Goal: Transaction & Acquisition: Book appointment/travel/reservation

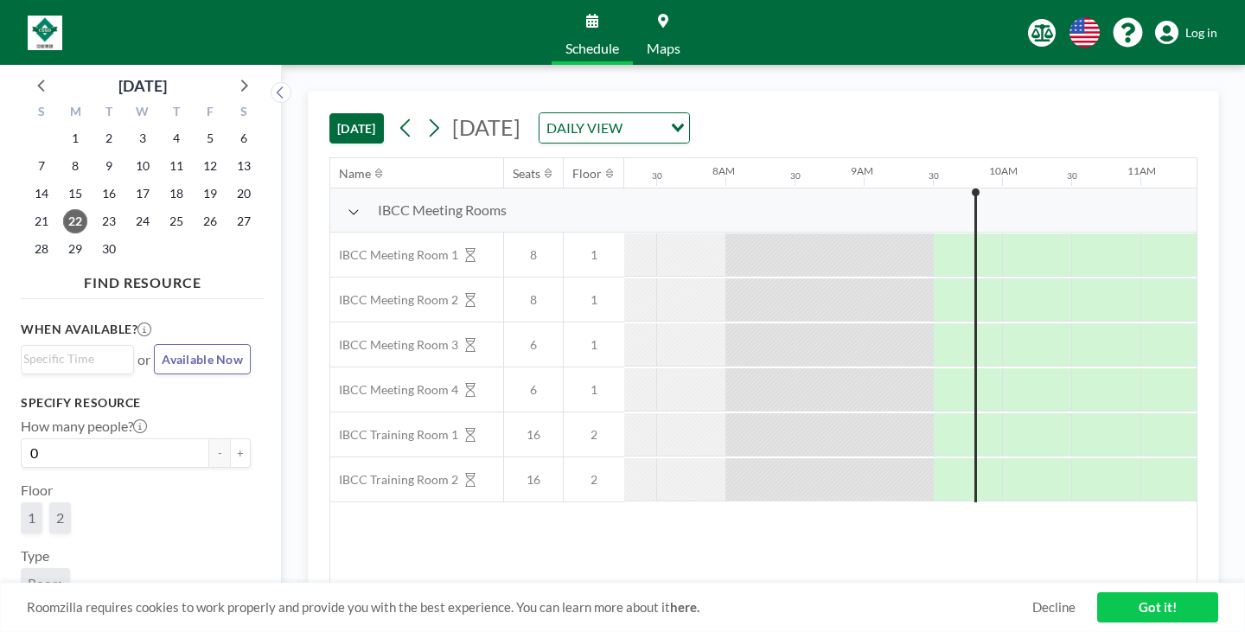
scroll to position [0, 1011]
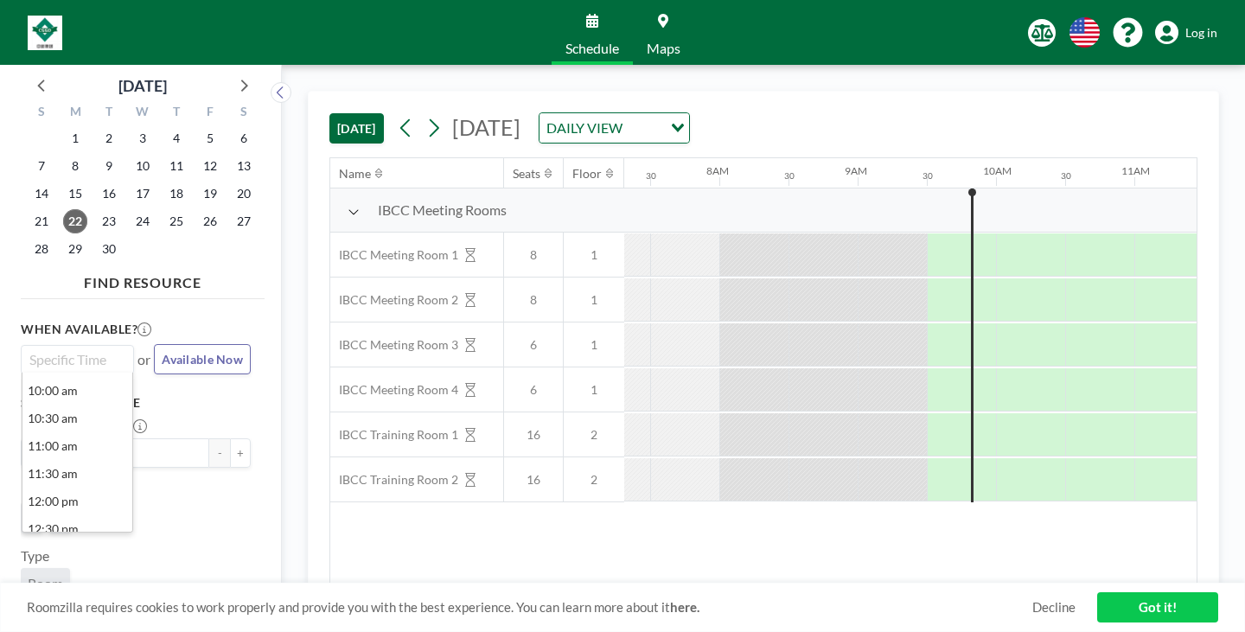
click at [87, 349] on input "Search for option" at bounding box center [73, 359] width 100 height 21
click at [60, 425] on li "2:00 pm" at bounding box center [77, 439] width 110 height 28
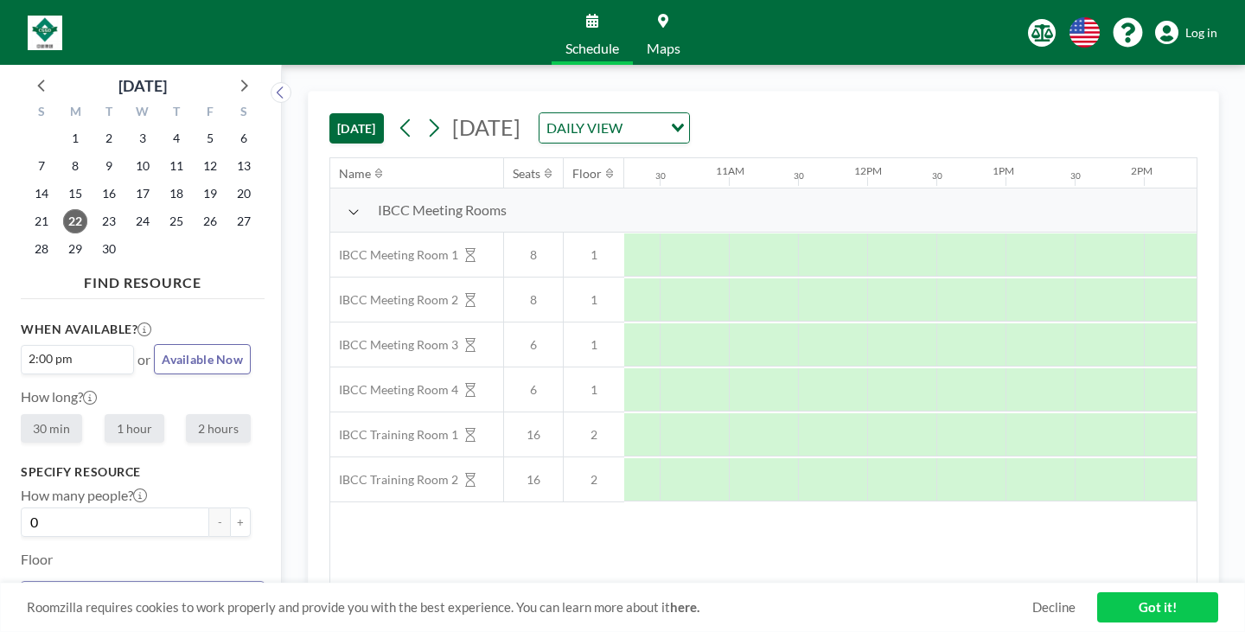
scroll to position [0, 0]
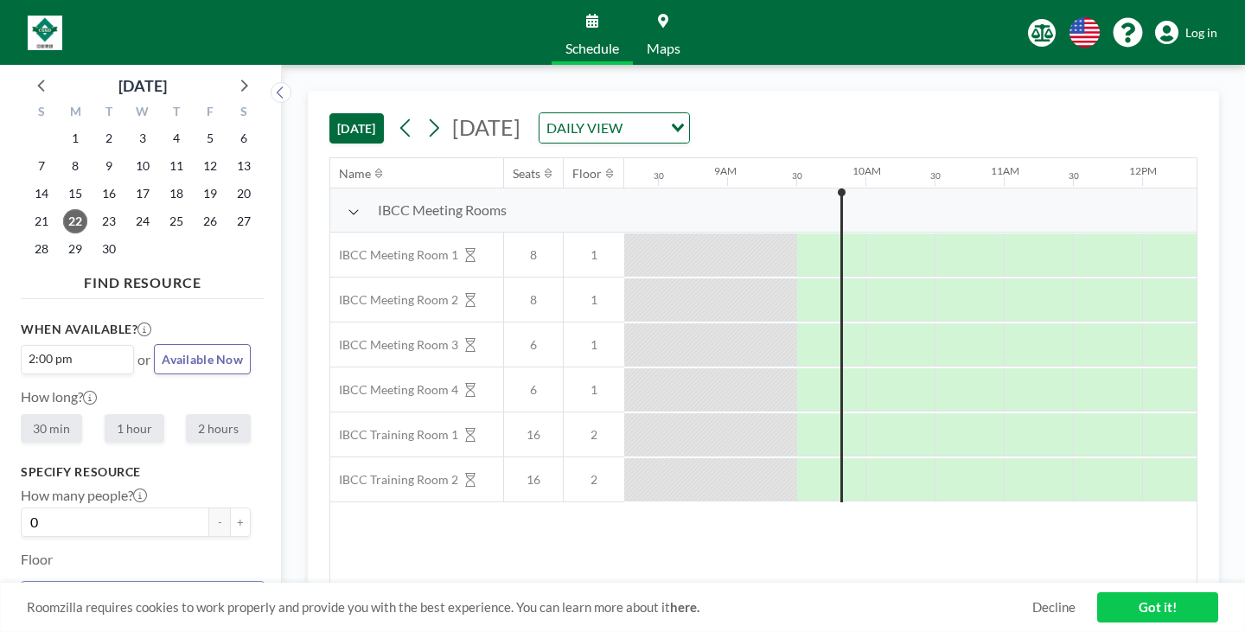
click at [108, 414] on label "1 hour" at bounding box center [135, 428] width 60 height 29
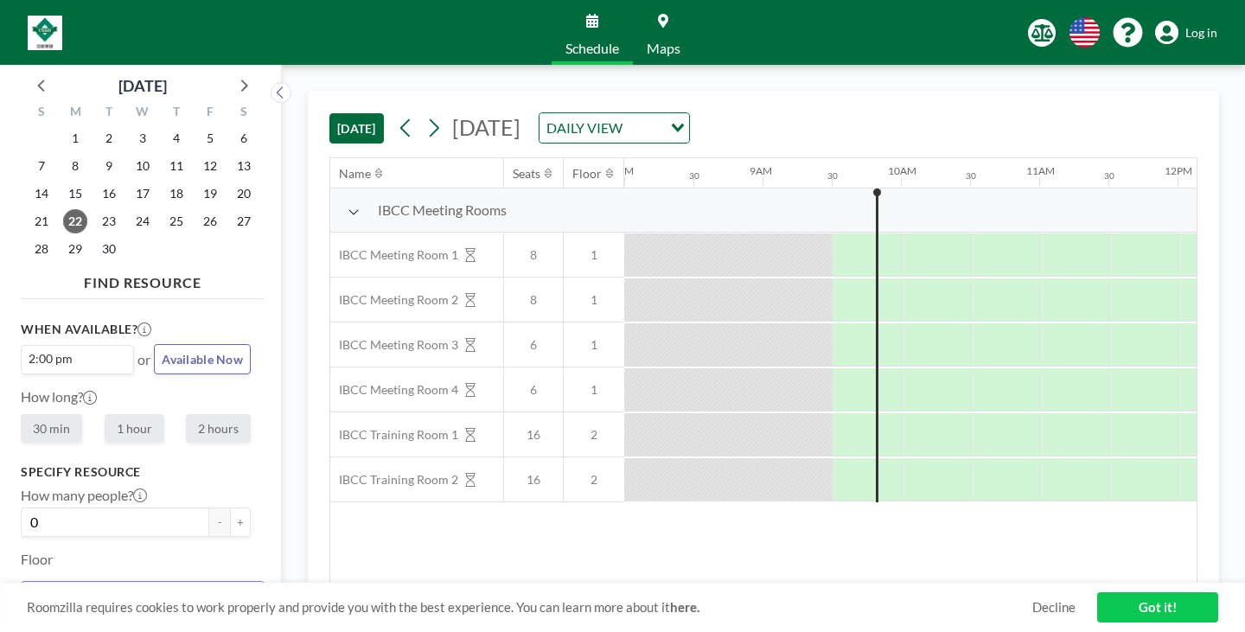
radio input "true"
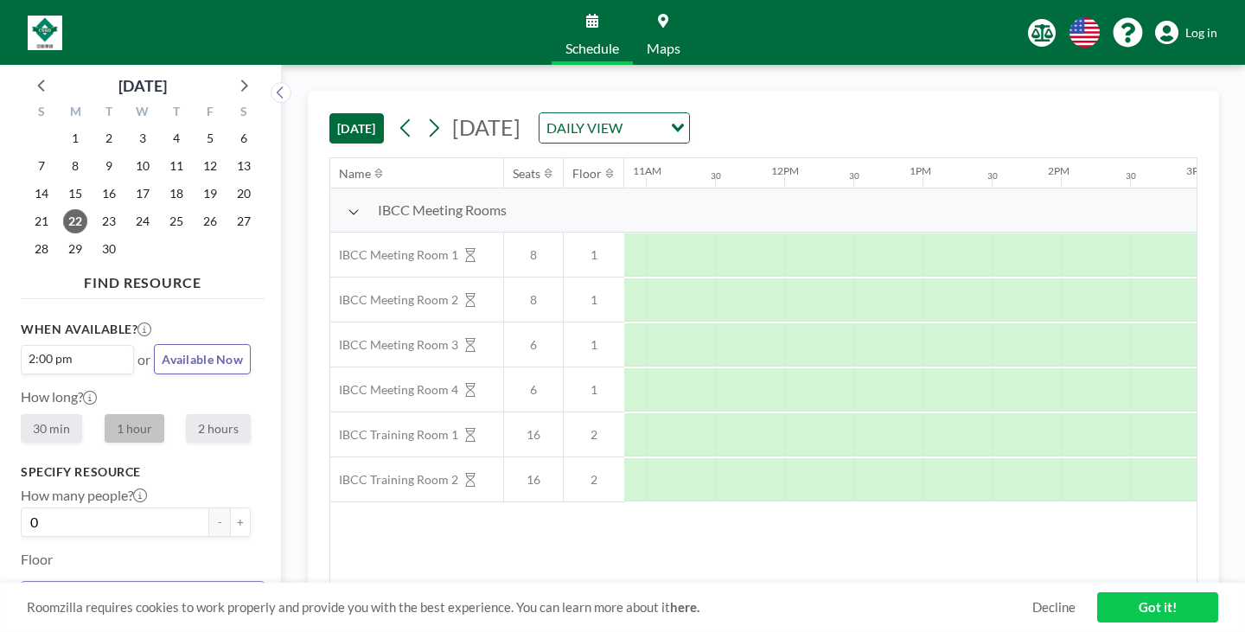
scroll to position [0, 1517]
click at [230, 507] on button "+" at bounding box center [240, 521] width 21 height 29
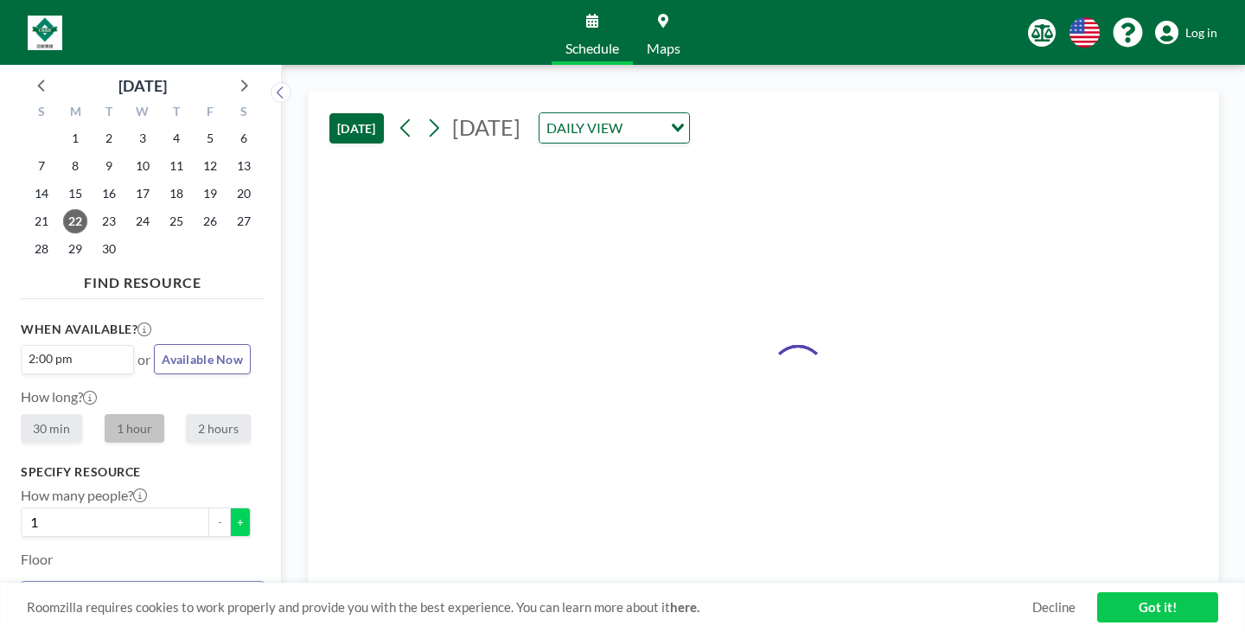
click at [230, 507] on button "+" at bounding box center [240, 521] width 21 height 29
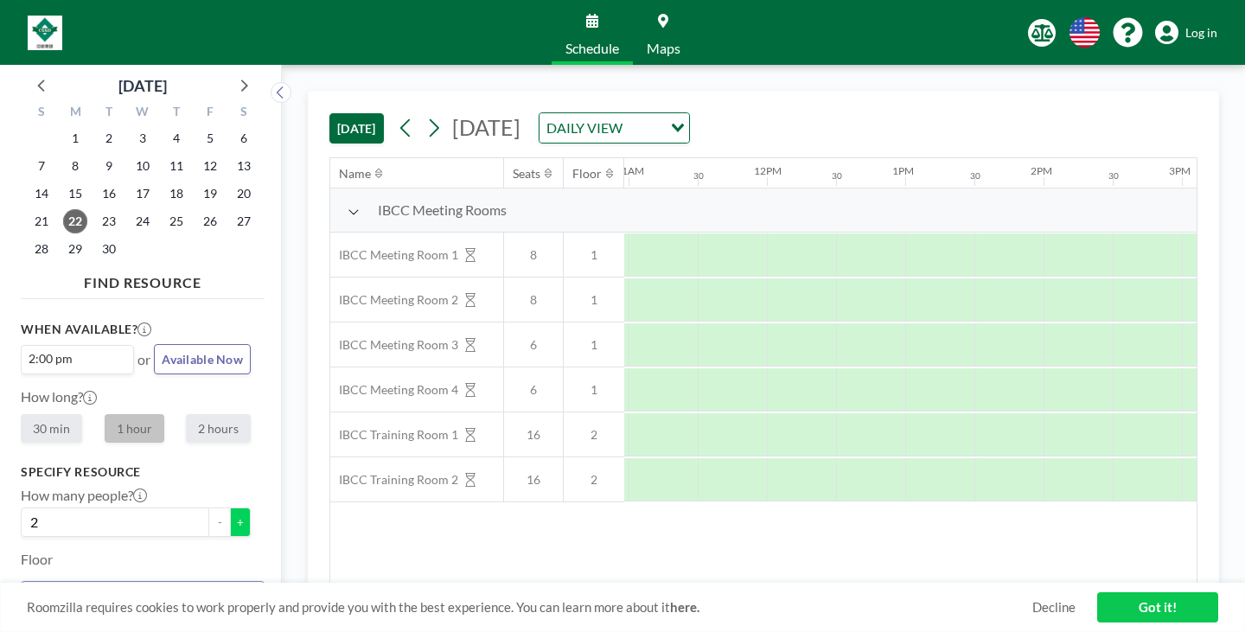
click at [230, 507] on button "+" at bounding box center [240, 521] width 21 height 29
type input "4"
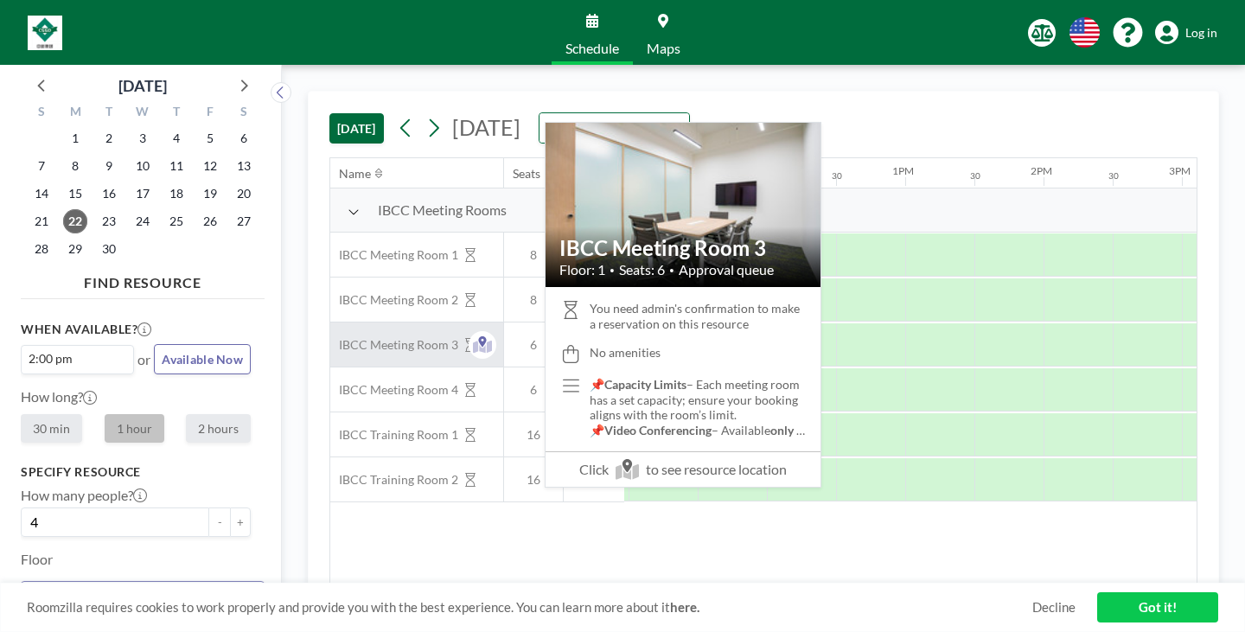
click at [343, 337] on span "IBCC Meeting Room 3" at bounding box center [394, 345] width 128 height 16
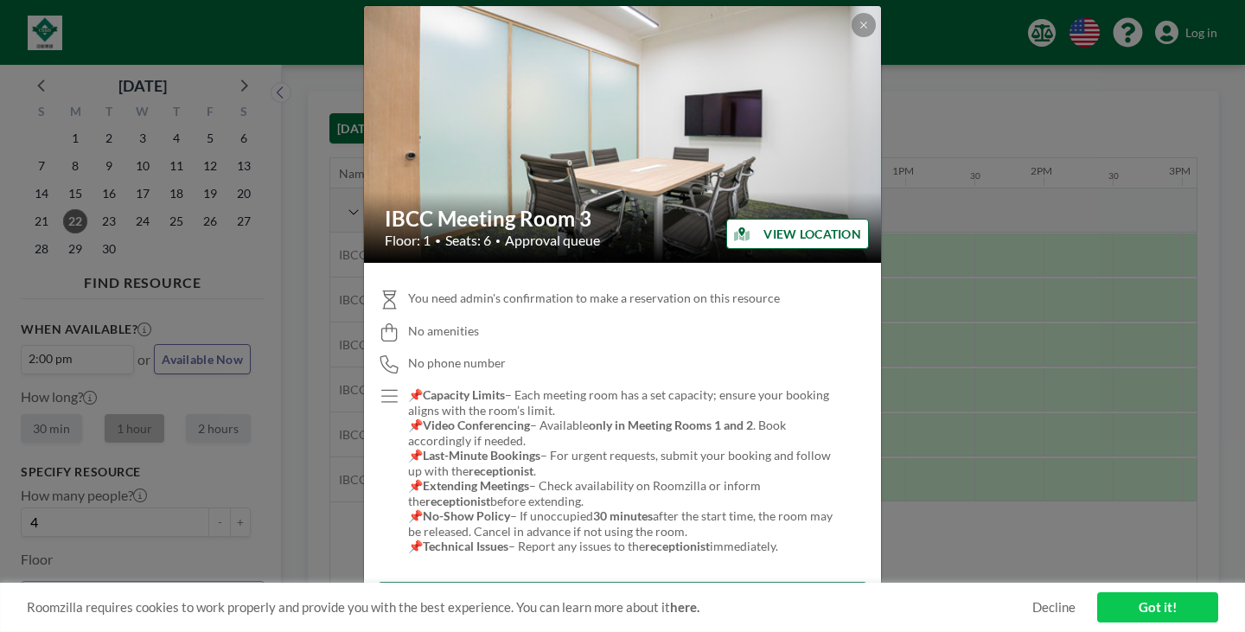
click at [743, 582] on button "Book this room" at bounding box center [622, 597] width 489 height 30
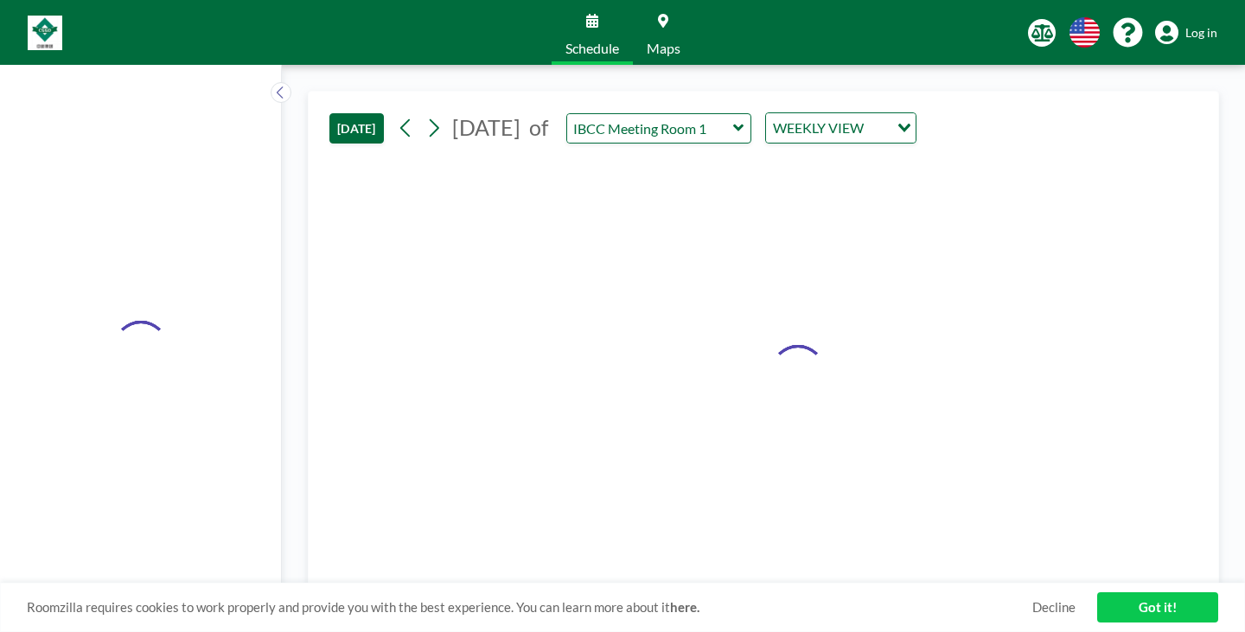
type input "IBCC Meeting Room 3"
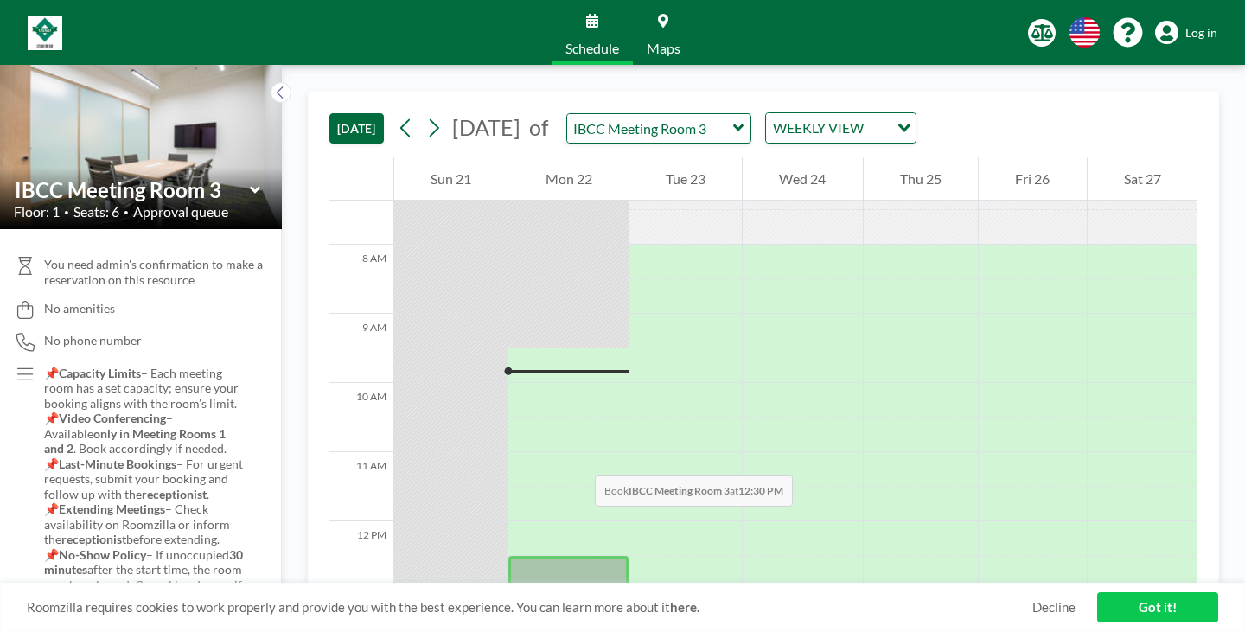
scroll to position [506, 0]
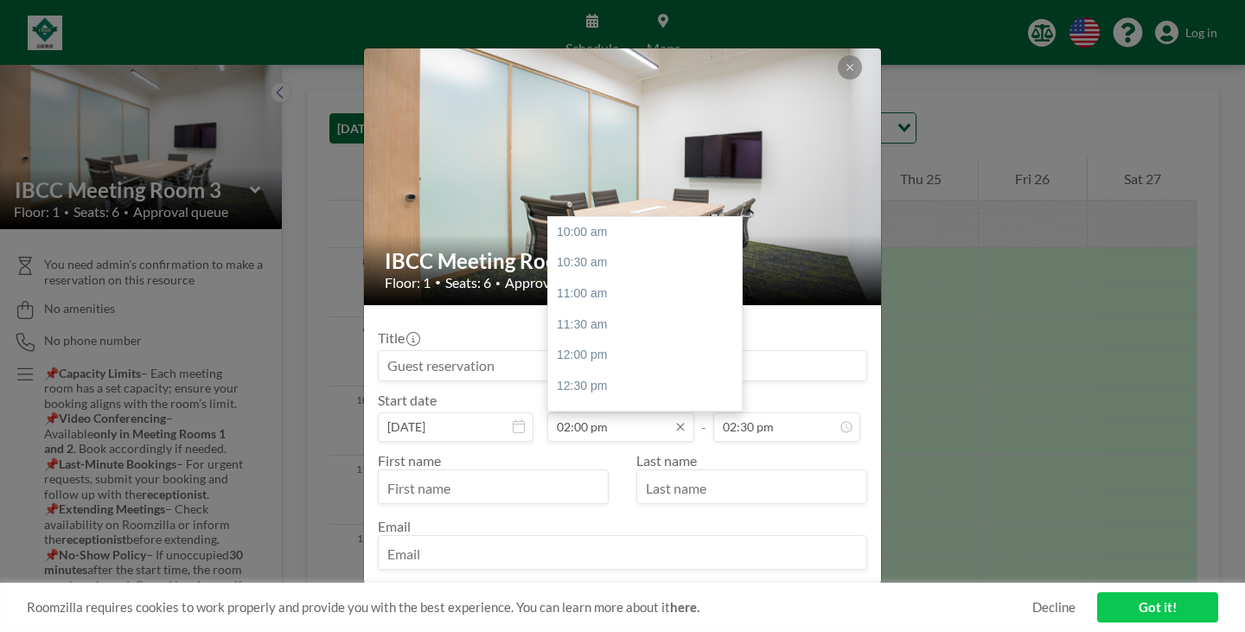
scroll to position [220, 0]
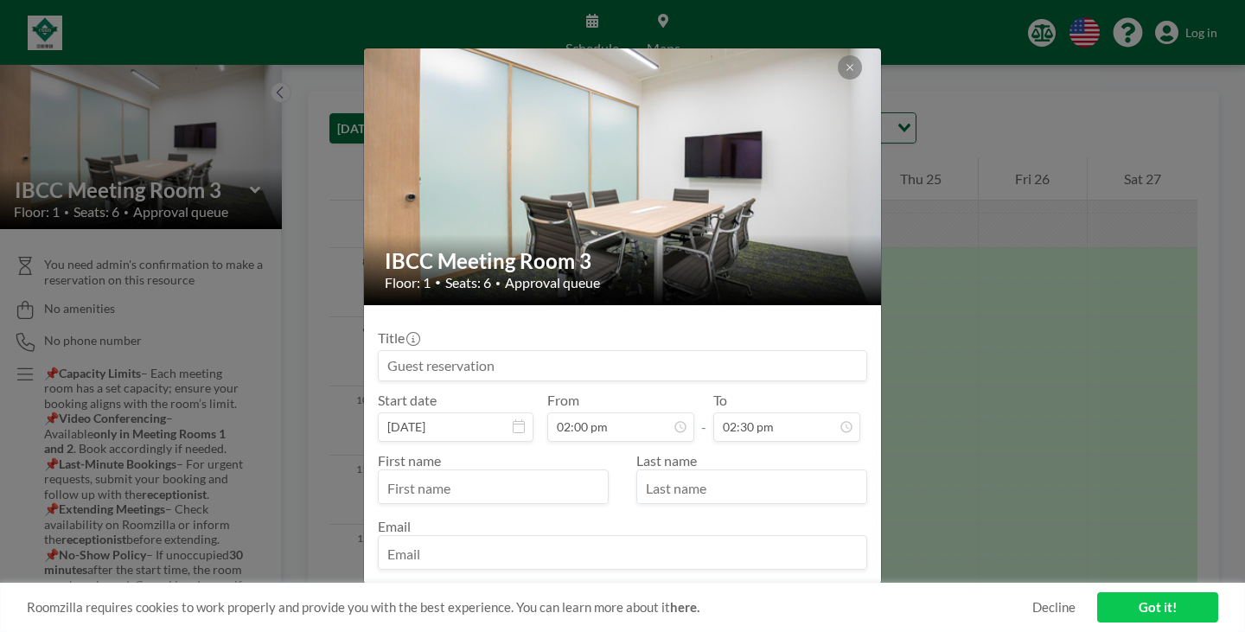
click at [535, 351] on input at bounding box center [622, 365] width 487 height 29
click at [547, 351] on input at bounding box center [622, 365] width 487 height 29
type input "MKS supplier visit"
click at [563, 474] on input "text" at bounding box center [493, 488] width 229 height 29
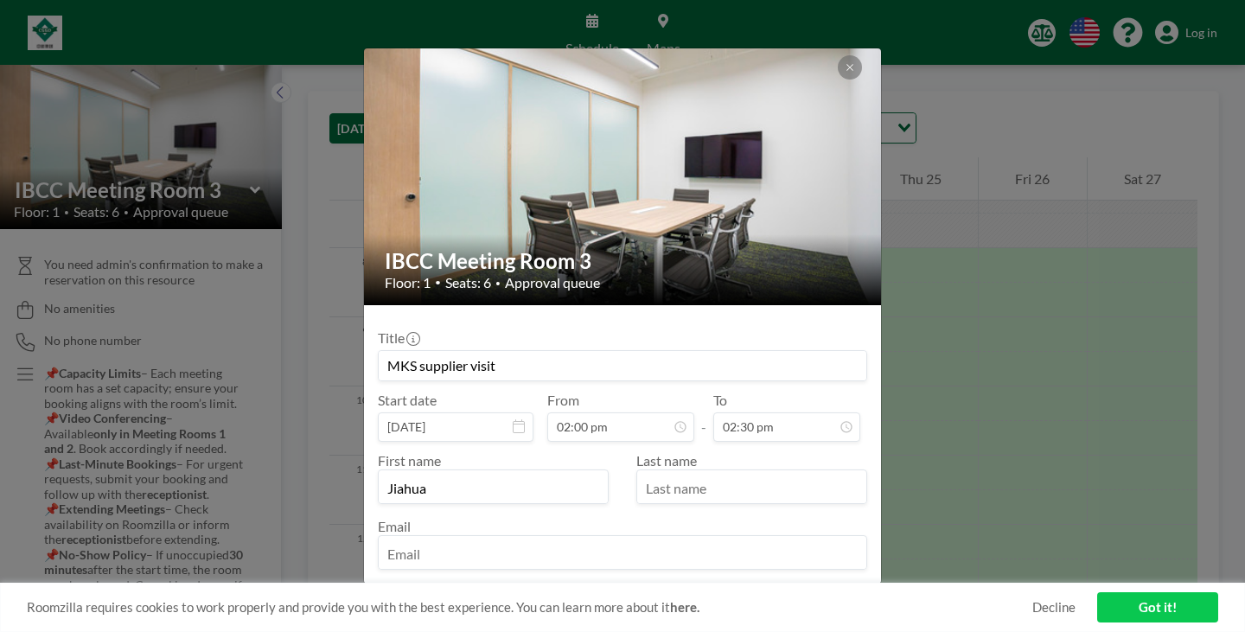
type input "Jiahua"
click at [675, 474] on input "text" at bounding box center [751, 488] width 229 height 29
type input "E"
click at [645, 539] on input "email" at bounding box center [622, 553] width 487 height 29
type input "[EMAIL_ADDRESS]"
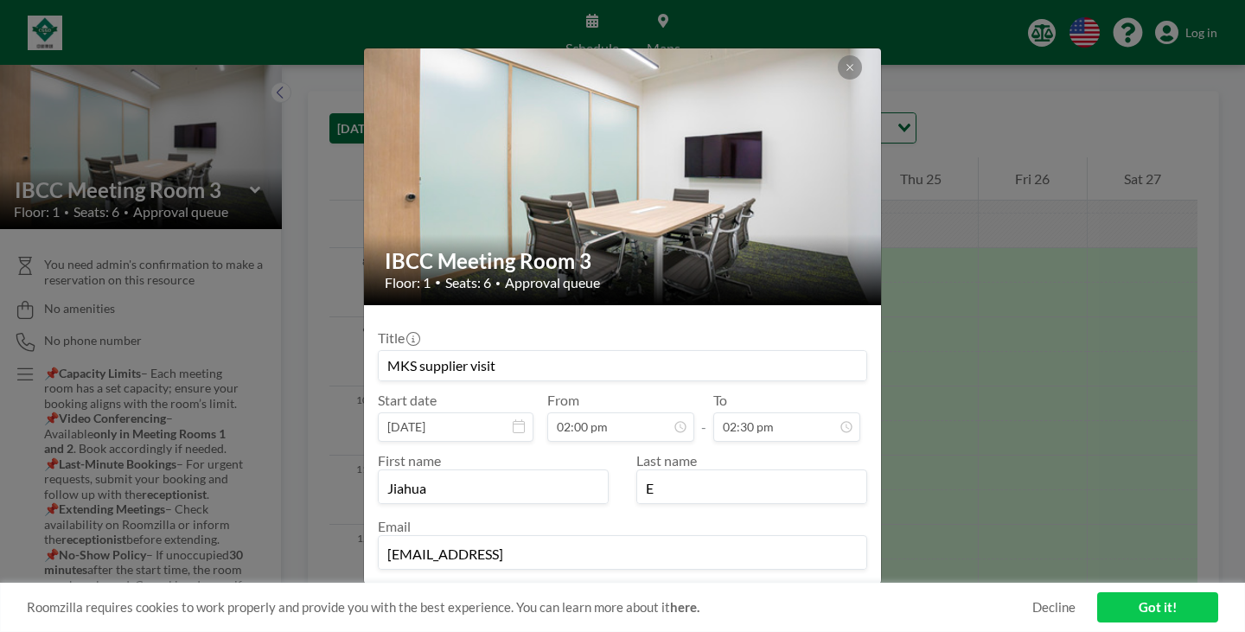
scroll to position [359, 0]
drag, startPoint x: 789, startPoint y: 522, endPoint x: 598, endPoint y: 530, distance: 191.2
click at [598, 590] on div "BOOKING REQUEST" at bounding box center [622, 605] width 489 height 30
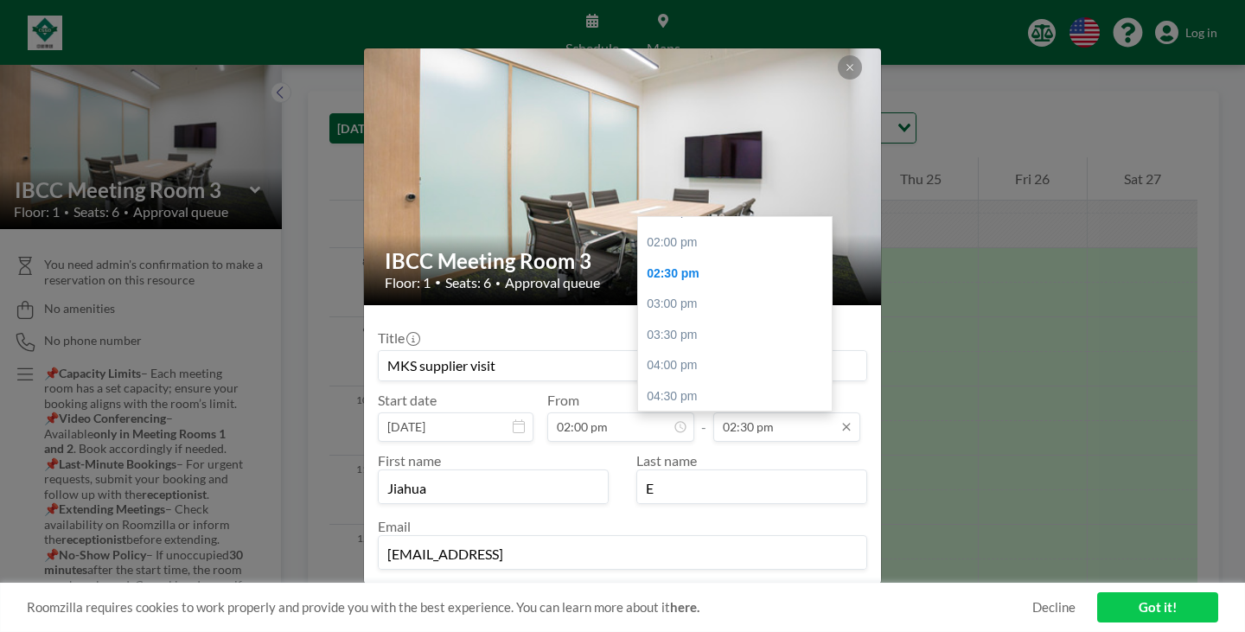
click at [742, 412] on input "02:30 pm" at bounding box center [786, 426] width 147 height 29
click at [710, 289] on div "03:00 pm" at bounding box center [739, 304] width 202 height 31
type input "03:00 pm"
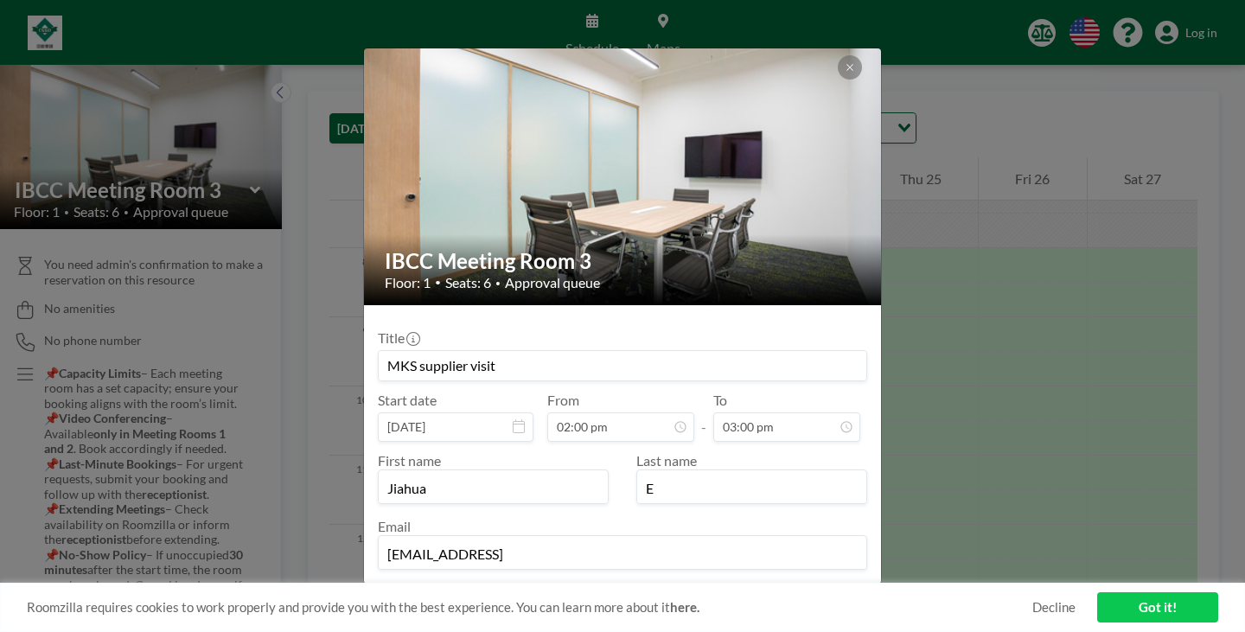
scroll to position [386, 0]
click at [748, 590] on button "BOOKING REQUEST" at bounding box center [801, 605] width 132 height 30
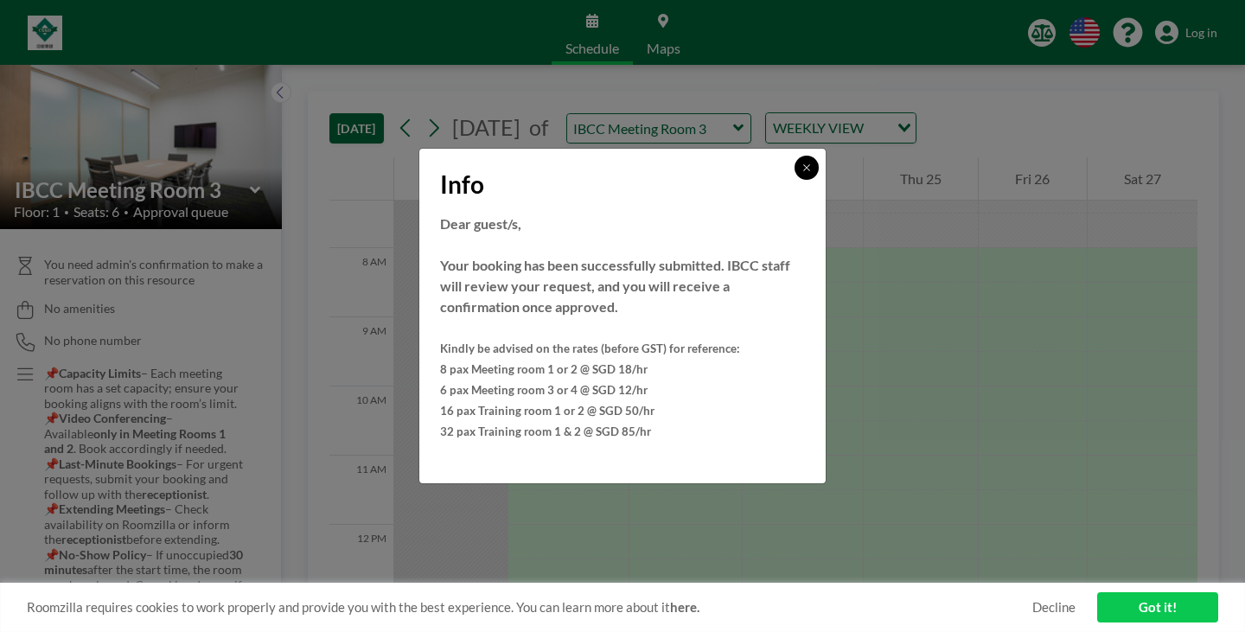
click at [801, 173] on icon at bounding box center [806, 167] width 10 height 10
